Goal: Navigation & Orientation: Understand site structure

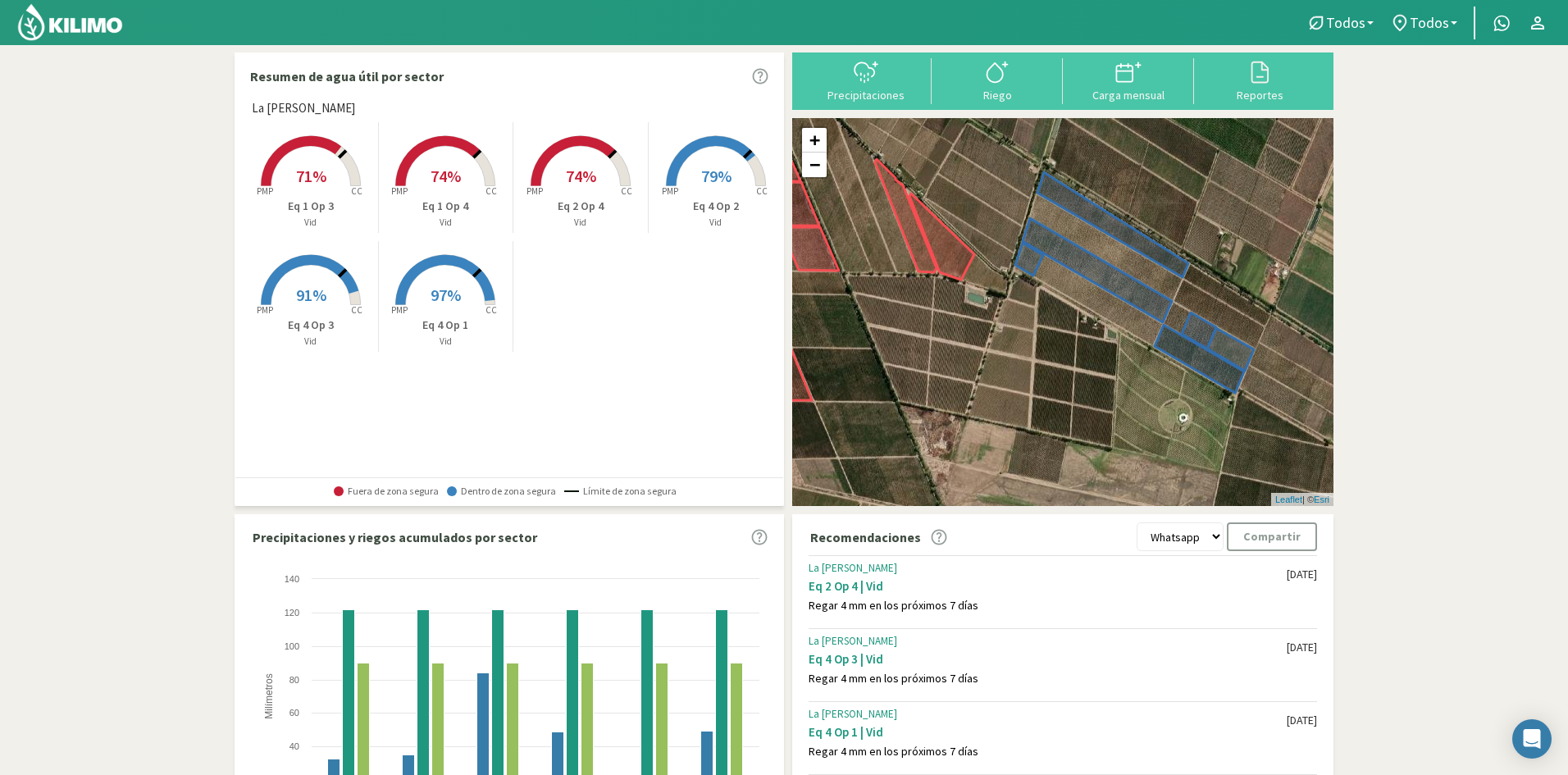
drag, startPoint x: 1127, startPoint y: 375, endPoint x: 1028, endPoint y: 309, distance: 119.0
click at [1028, 309] on div "+ − Leaflet | © Esri" at bounding box center [1063, 312] width 541 height 388
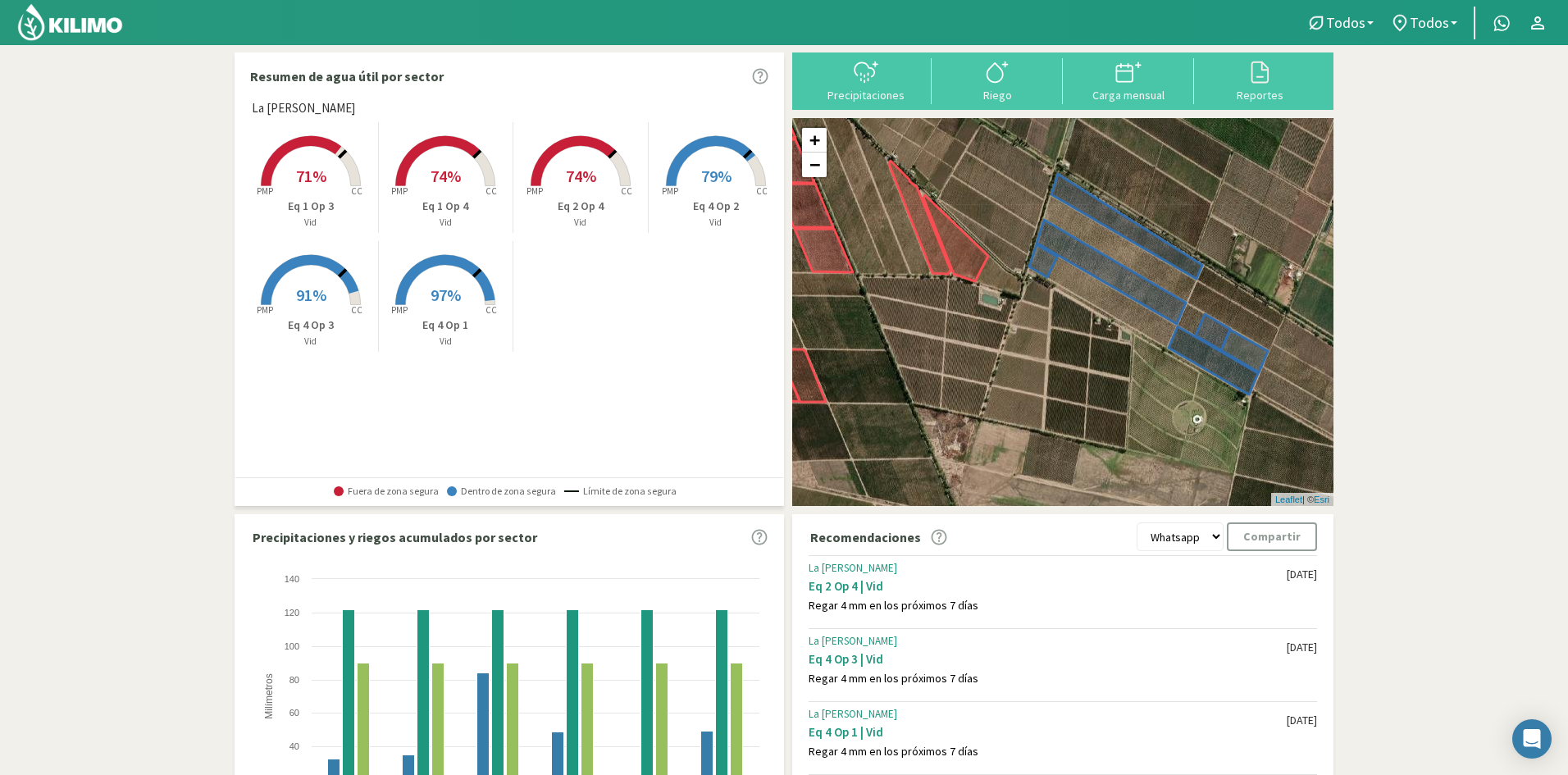
click at [1121, 248] on div "+ − Leaflet | © Esri" at bounding box center [1063, 312] width 541 height 388
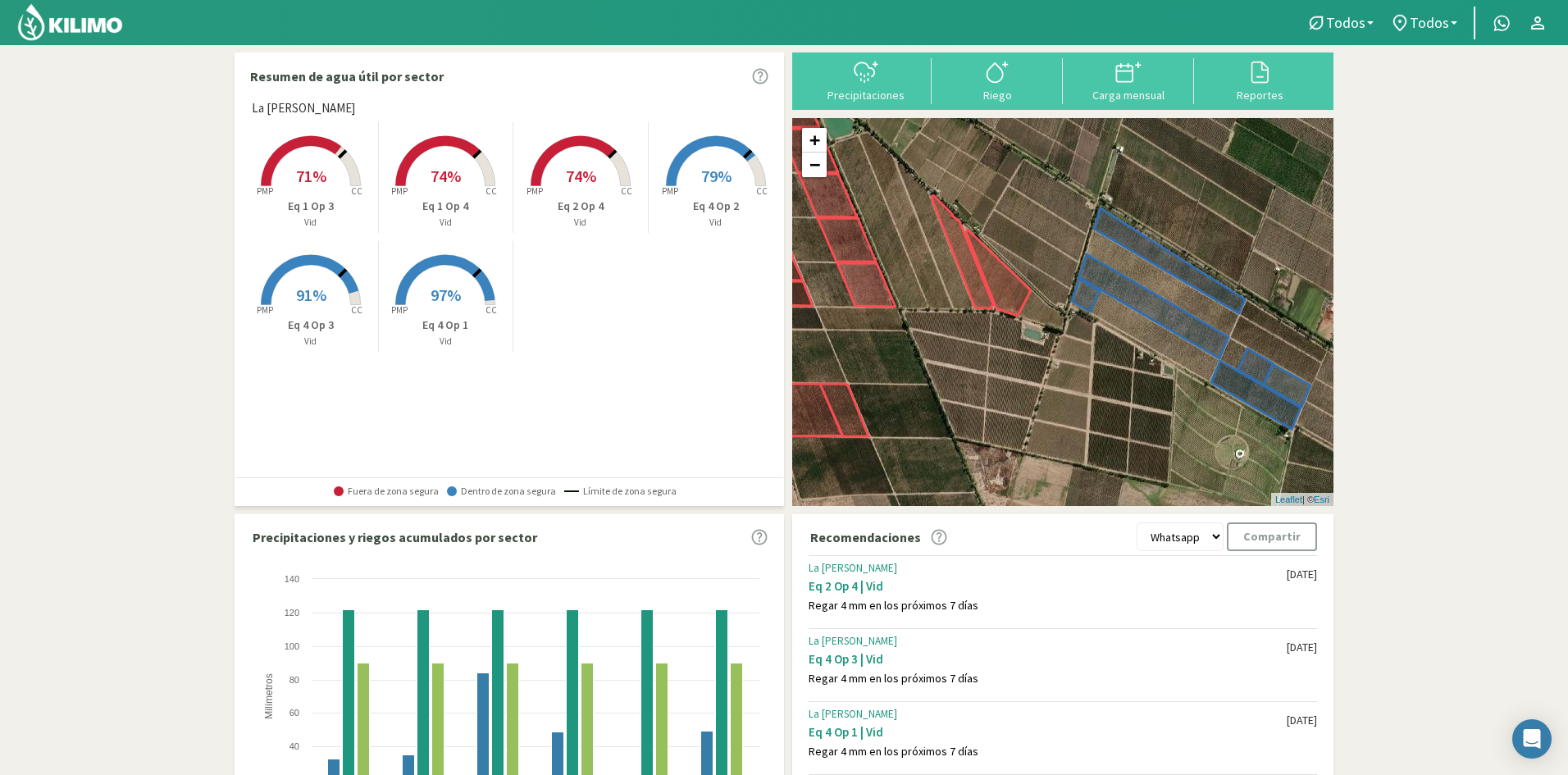
drag, startPoint x: 1120, startPoint y: 327, endPoint x: 1186, endPoint y: 364, distance: 75.7
click at [1186, 364] on div "+ − Leaflet | © Esri" at bounding box center [1063, 312] width 541 height 388
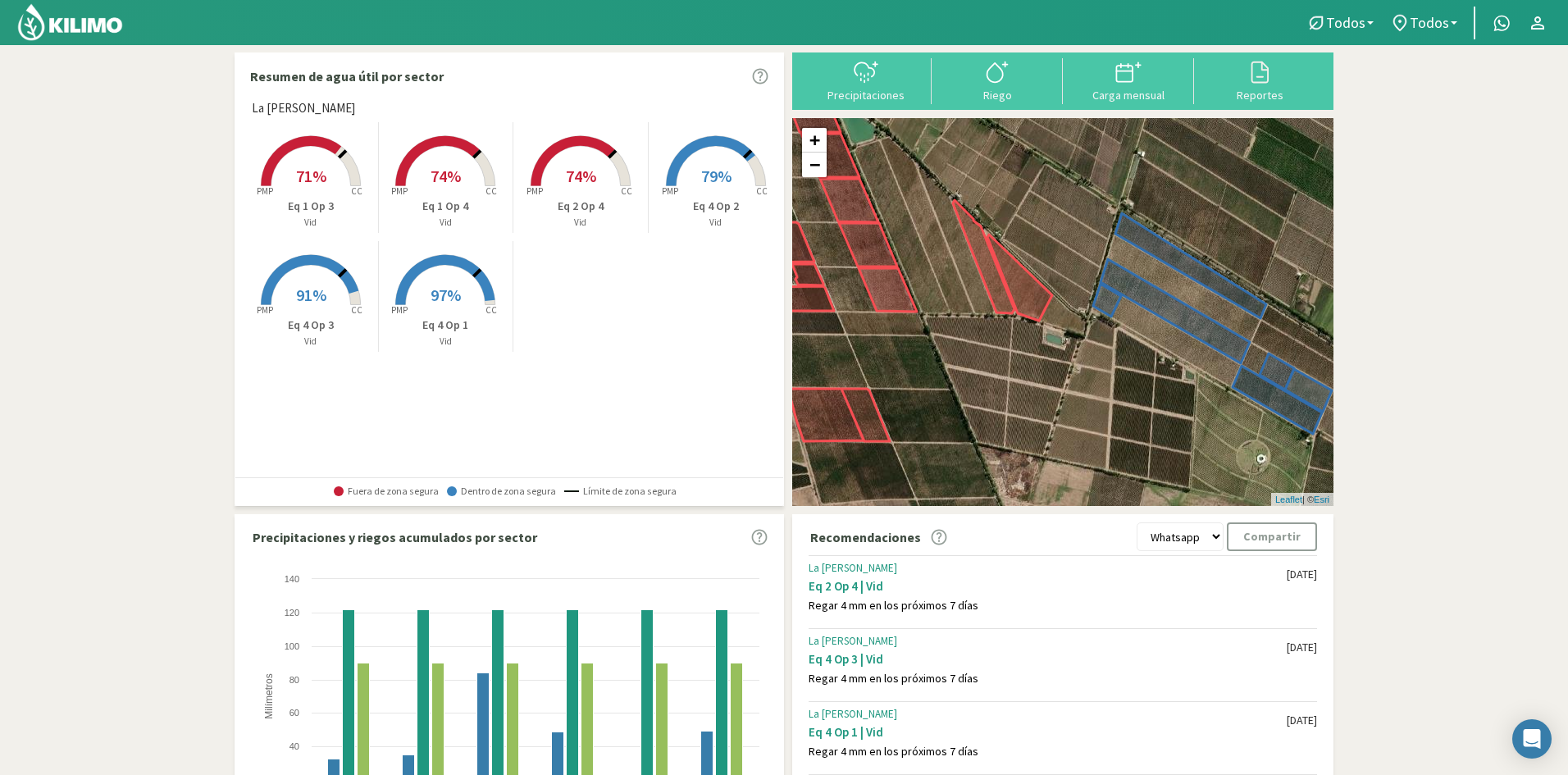
click at [1017, 381] on div "+ − Leaflet | © Esri" at bounding box center [1063, 312] width 541 height 388
click at [811, 163] on link "−" at bounding box center [814, 165] width 25 height 25
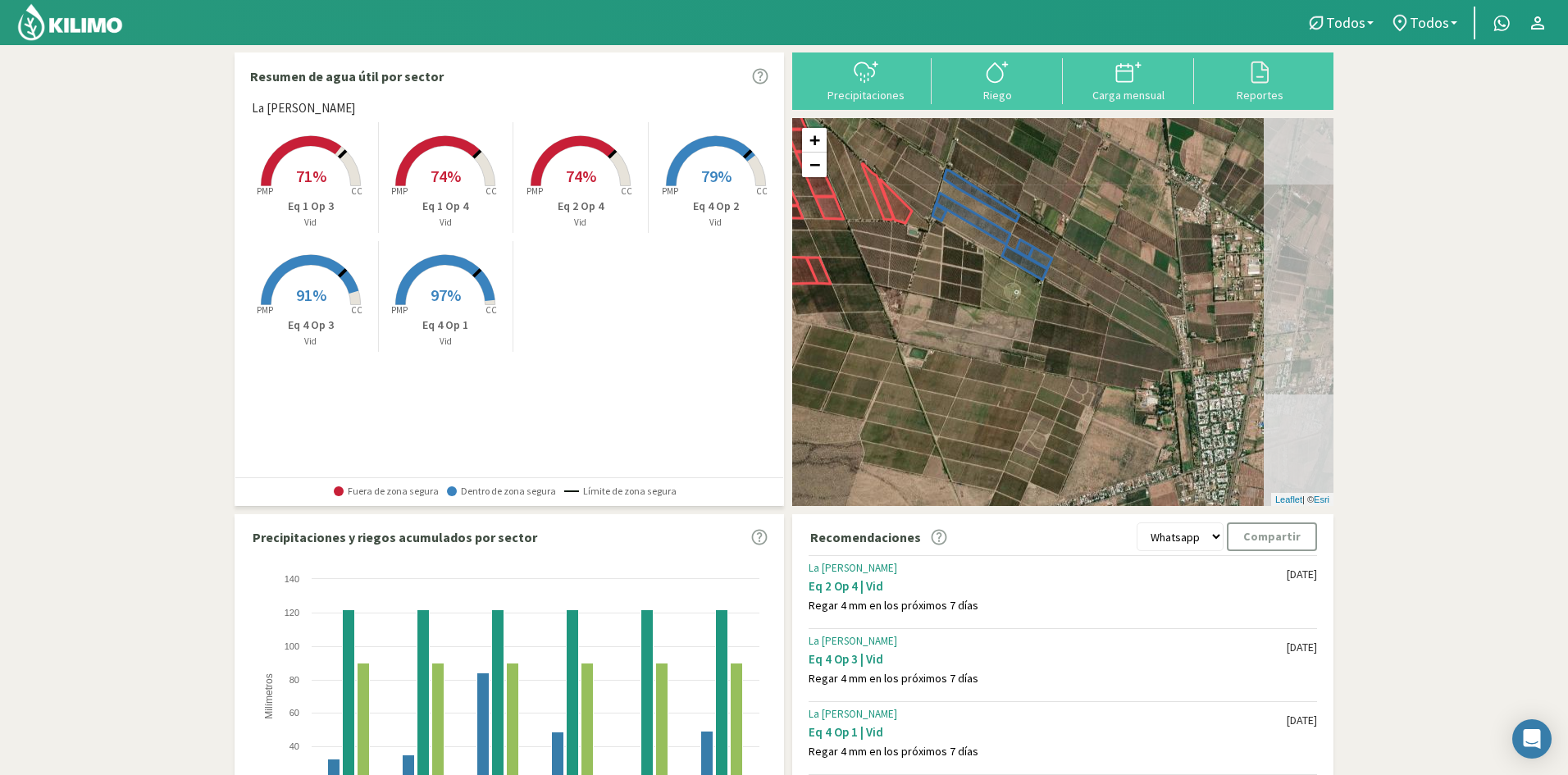
drag, startPoint x: 1097, startPoint y: 353, endPoint x: 969, endPoint y: 275, distance: 149.9
click at [969, 275] on div "+ − Leaflet | © Esri" at bounding box center [1063, 312] width 541 height 388
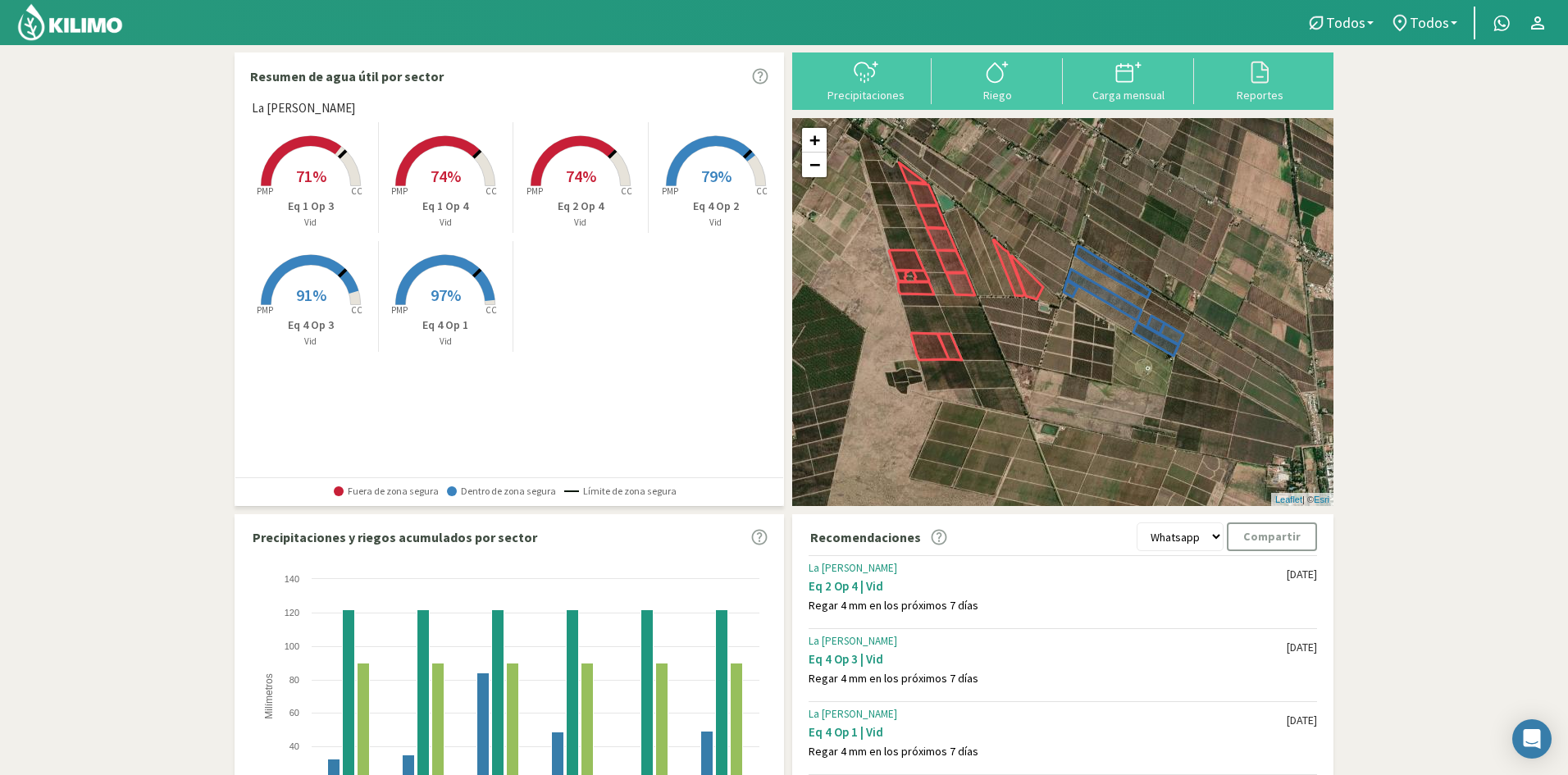
drag, startPoint x: 985, startPoint y: 302, endPoint x: 1128, endPoint y: 377, distance: 161.5
click at [1133, 386] on div "+ − Leaflet | © Esri" at bounding box center [1063, 312] width 541 height 388
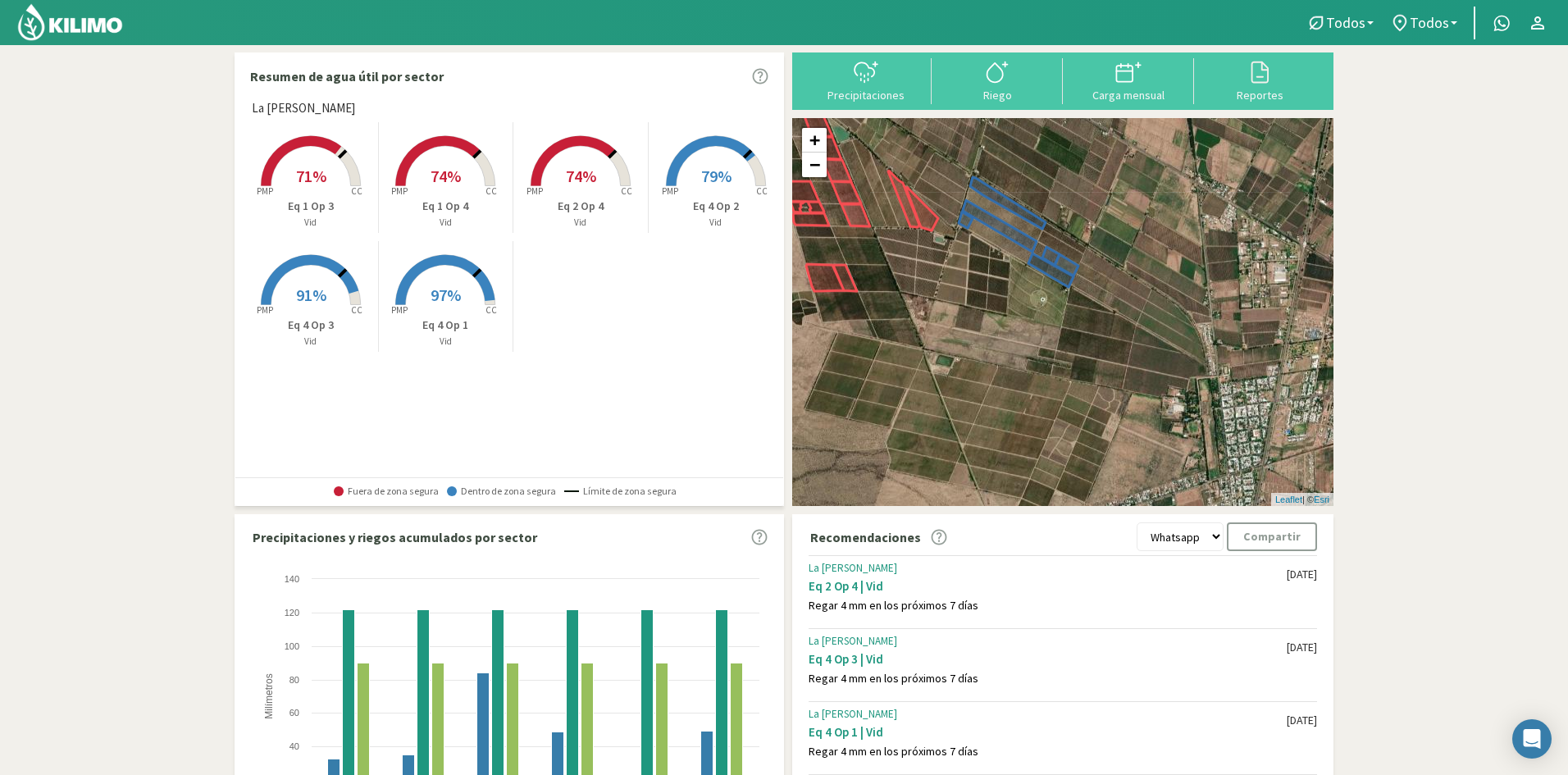
drag, startPoint x: 1174, startPoint y: 355, endPoint x: 1067, endPoint y: 295, distance: 122.7
click at [1067, 295] on div "+ − Leaflet | © Esri" at bounding box center [1063, 312] width 541 height 388
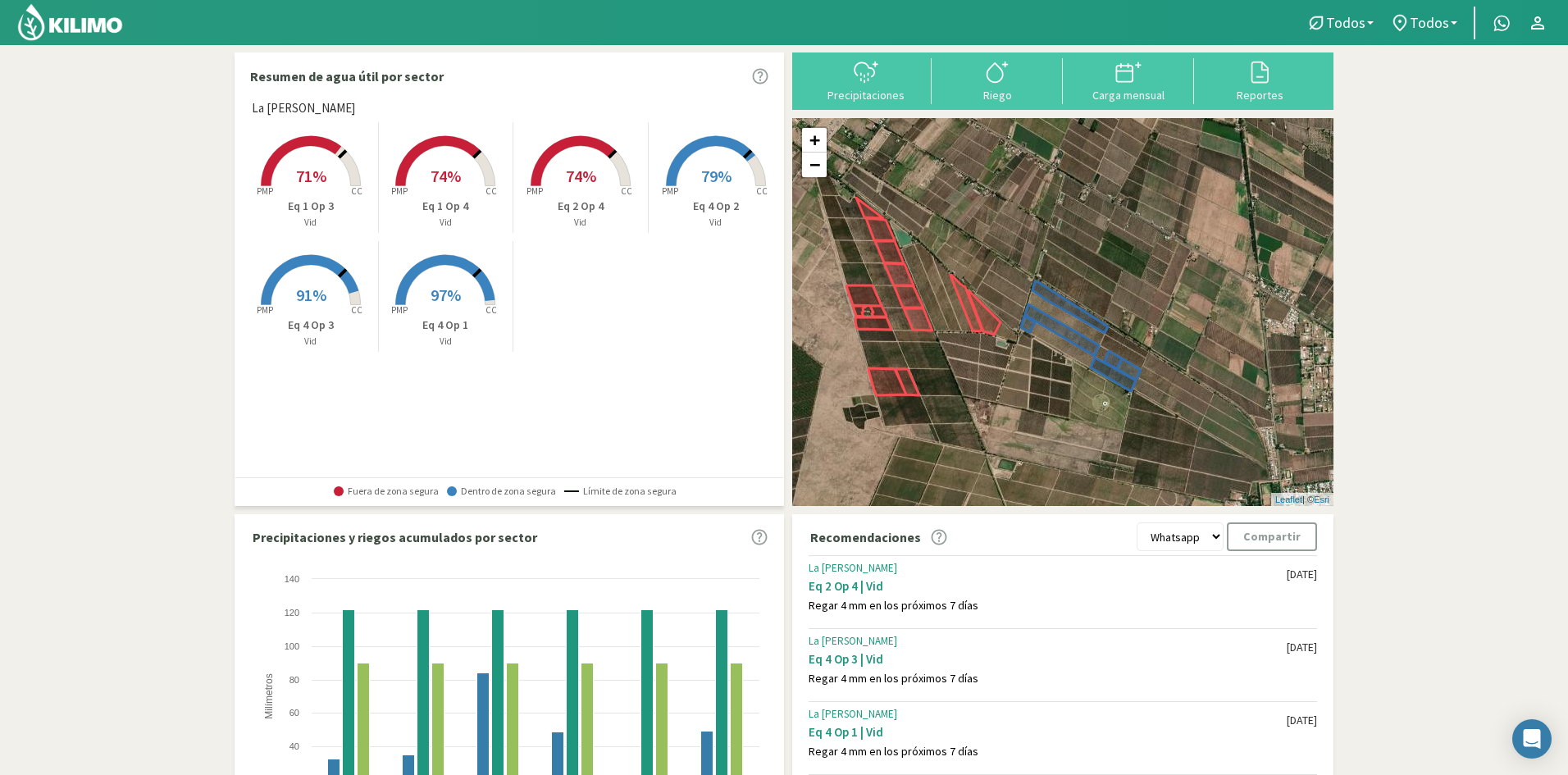
drag, startPoint x: 890, startPoint y: 299, endPoint x: 975, endPoint y: 411, distance: 140.6
click at [975, 411] on div "+ − Leaflet | © Esri" at bounding box center [1063, 312] width 541 height 388
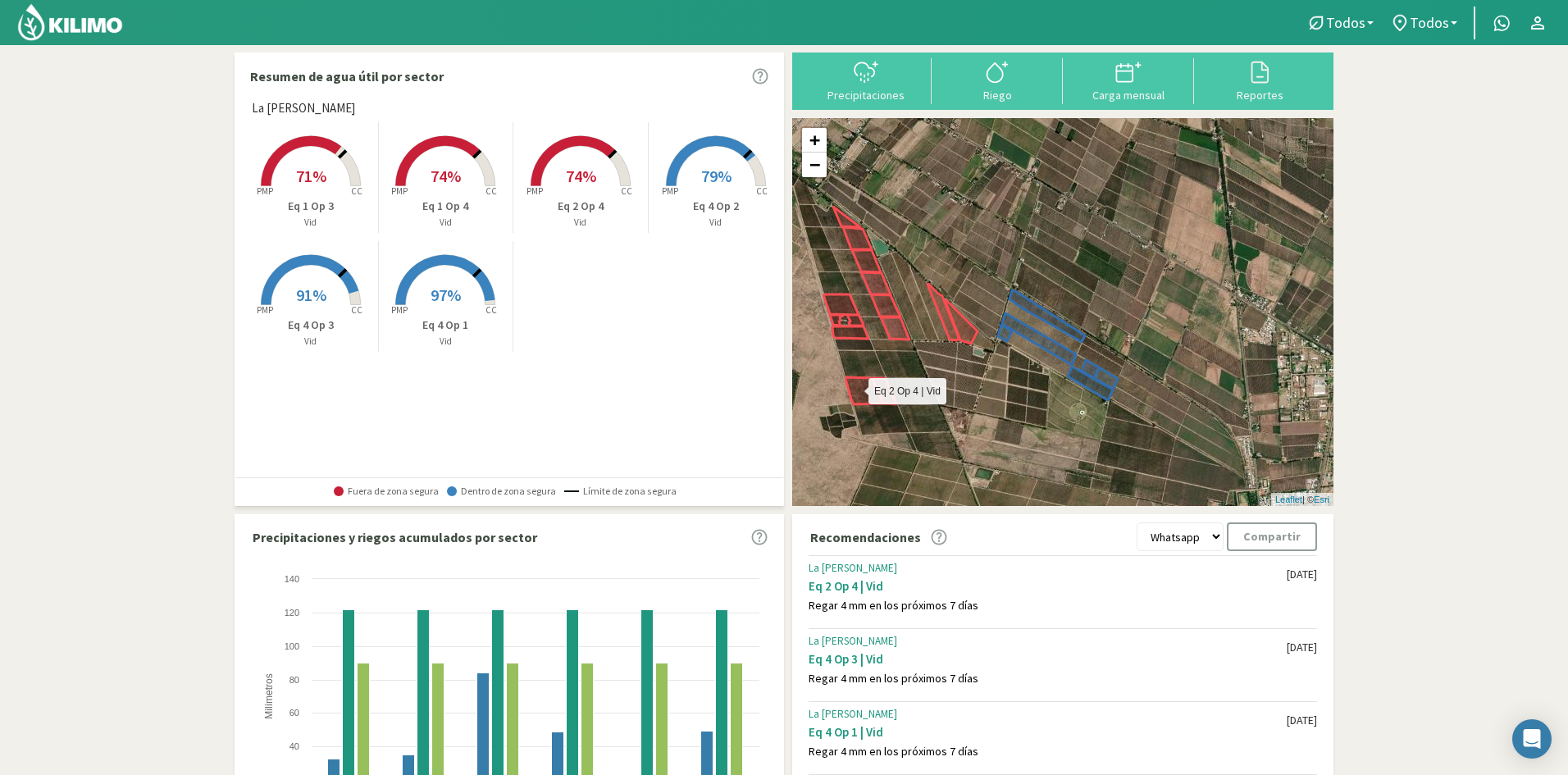
drag, startPoint x: 909, startPoint y: 395, endPoint x: 896, endPoint y: 404, distance: 15.8
click at [896, 404] on icon at bounding box center [859, 350] width 73 height 110
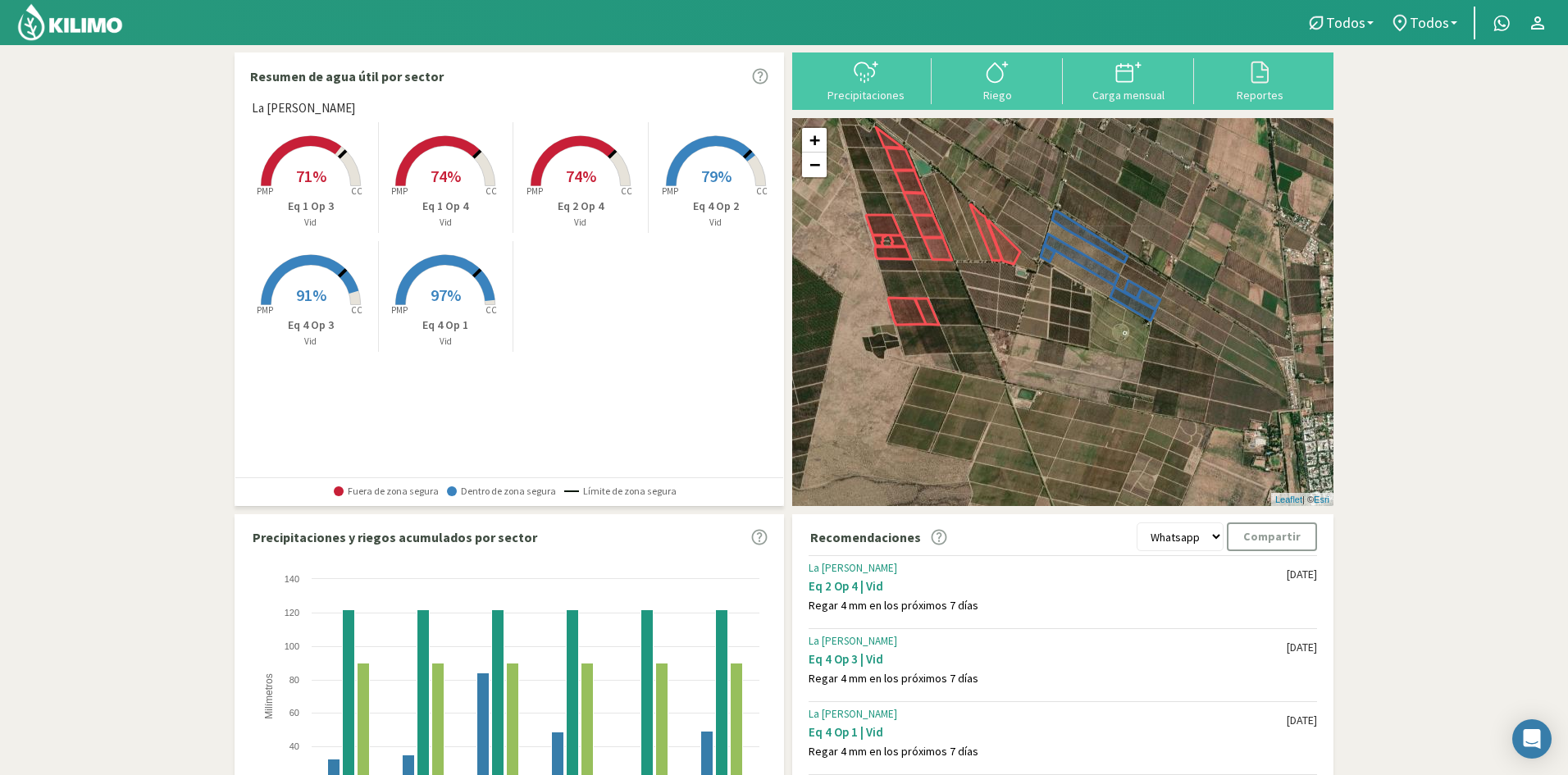
drag, startPoint x: 965, startPoint y: 389, endPoint x: 1013, endPoint y: 310, distance: 92.4
click at [1013, 310] on div "+ − Leaflet | © Esri" at bounding box center [1063, 312] width 541 height 388
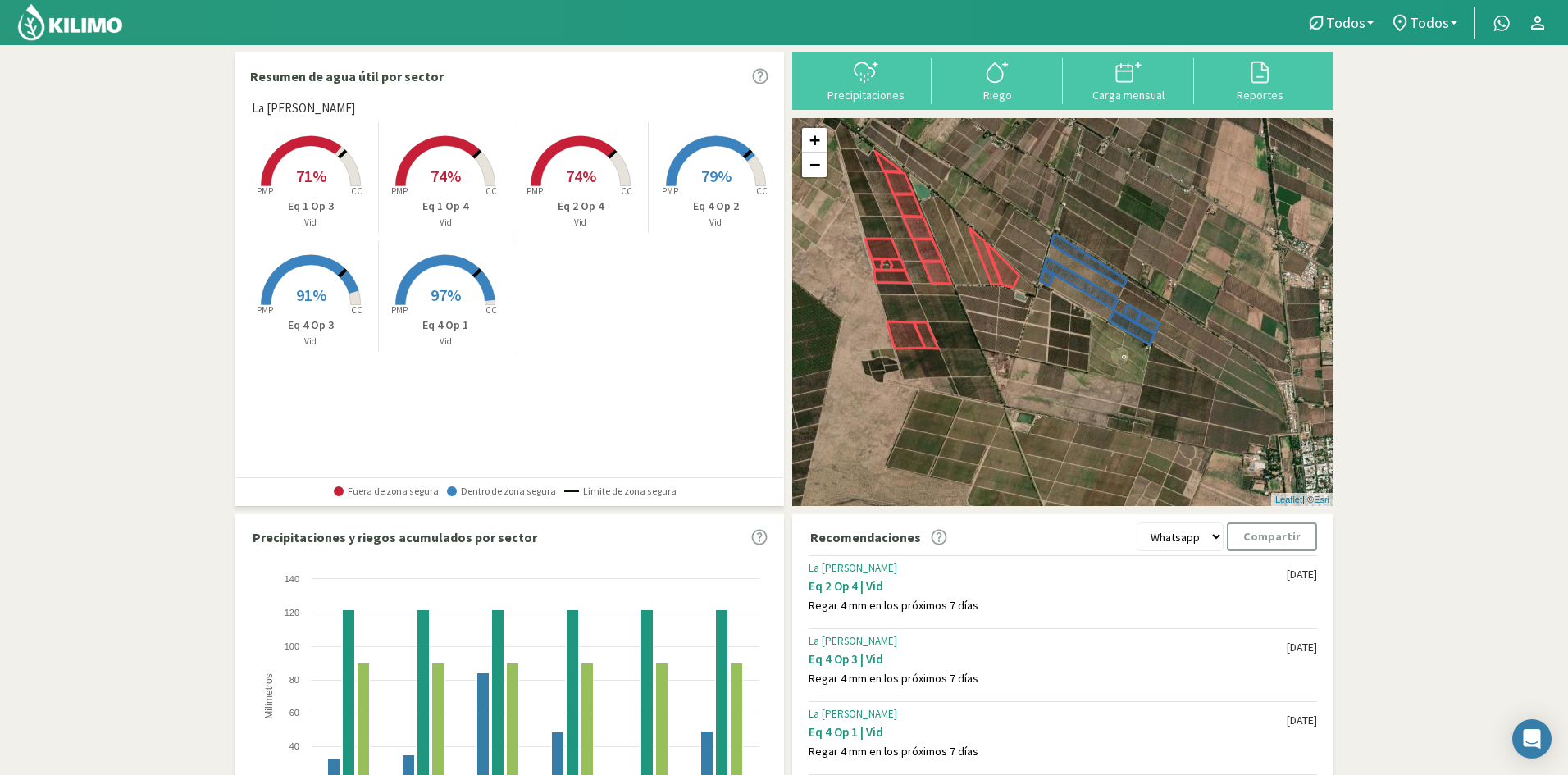
drag, startPoint x: 1020, startPoint y: 329, endPoint x: 1020, endPoint y: 356, distance: 27.0
click at [1020, 356] on div "+ − Leaflet | © Esri" at bounding box center [1063, 312] width 541 height 388
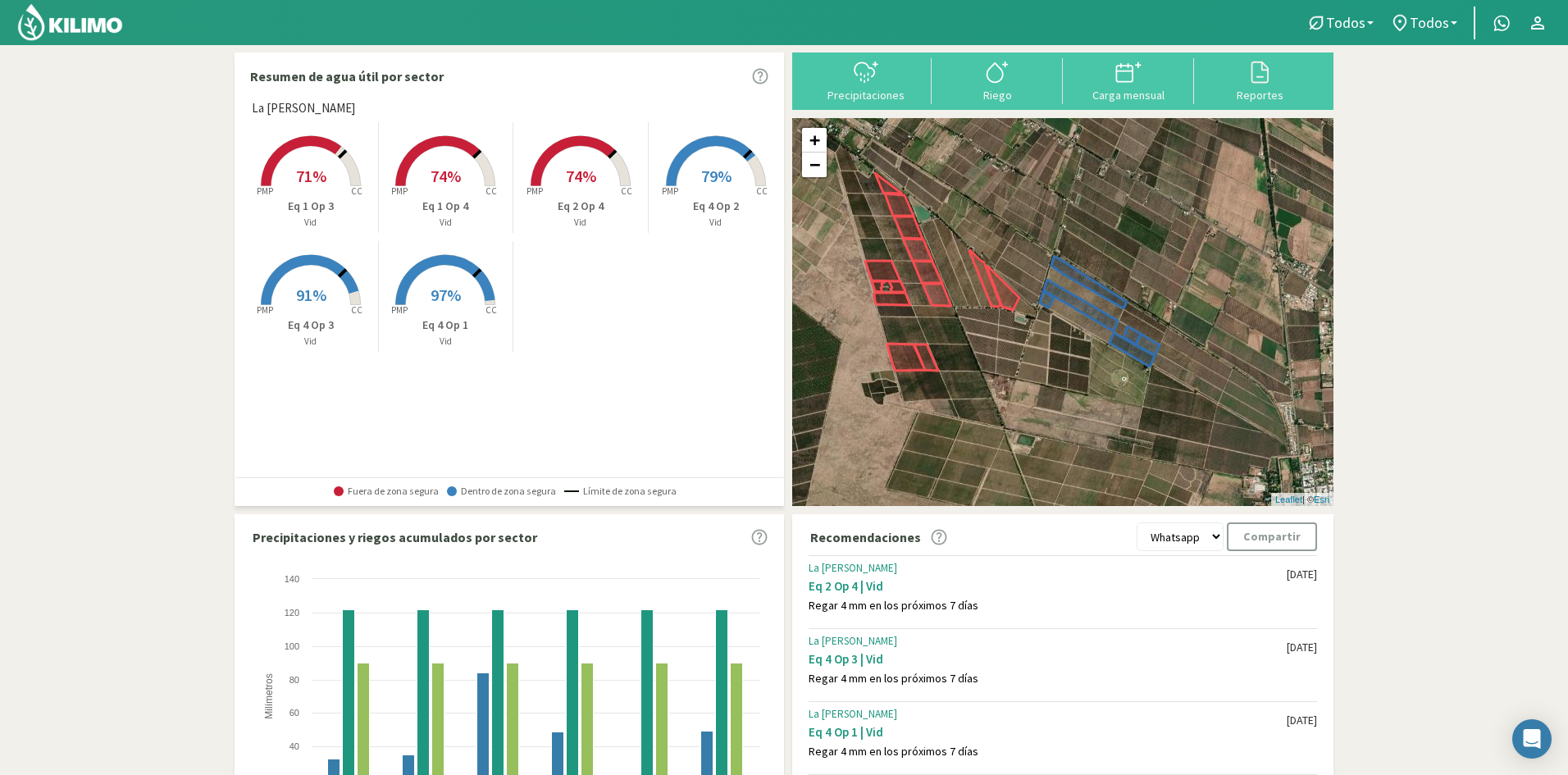
drag, startPoint x: 1026, startPoint y: 336, endPoint x: 1026, endPoint y: 361, distance: 25.0
click at [1026, 361] on div "+ − Leaflet | © Esri" at bounding box center [1063, 312] width 541 height 388
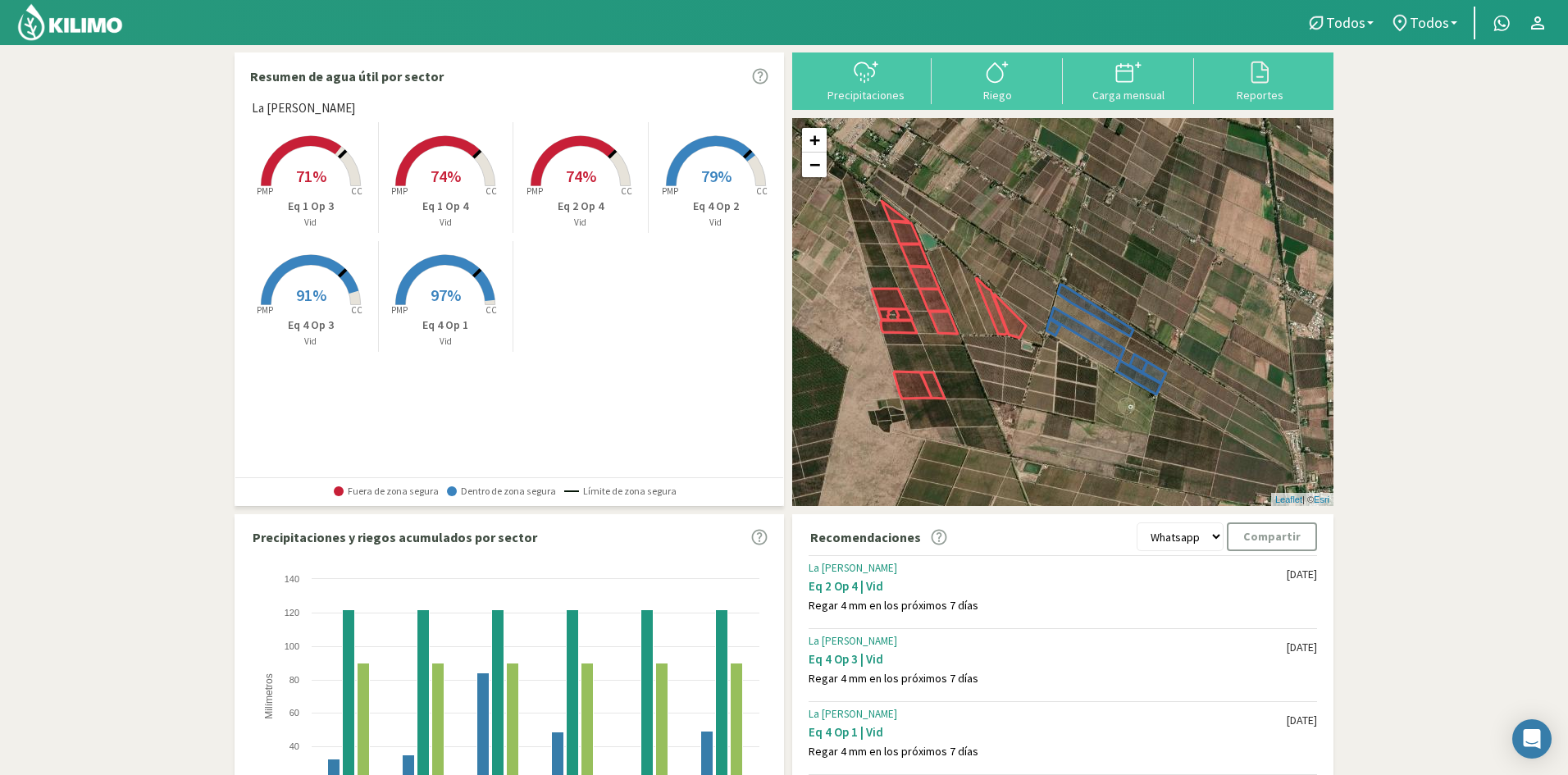
drag, startPoint x: 1030, startPoint y: 353, endPoint x: 1036, endPoint y: 385, distance: 32.6
click at [1036, 385] on div "+ − Leaflet | © Esri" at bounding box center [1063, 312] width 541 height 388
